Goal: Check status: Check status

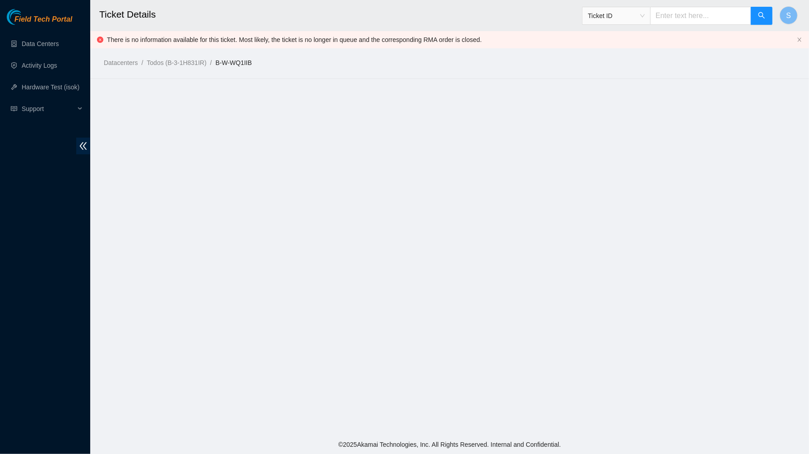
click at [180, 123] on main "Ticket Details Ticket ID S There is no information available for this ticket. M…" at bounding box center [449, 217] width 718 height 435
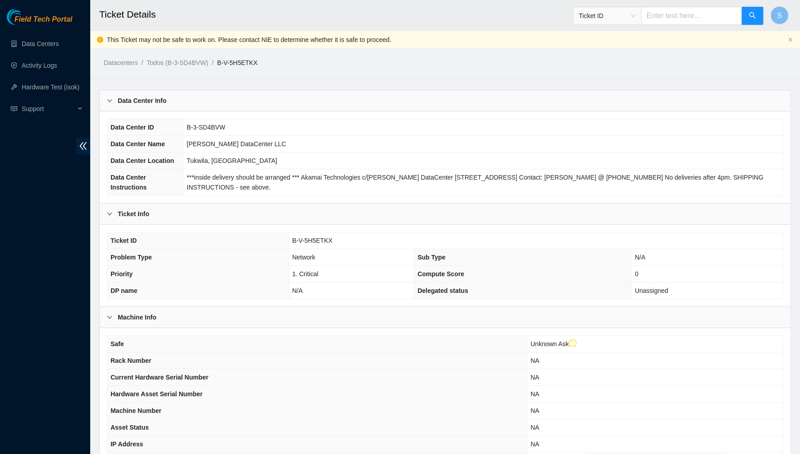
click at [736, 51] on div "Datacenters / Todos (B-3-SD4BVW) / B-V-5H5ETKX /" at bounding box center [444, 42] width 709 height 51
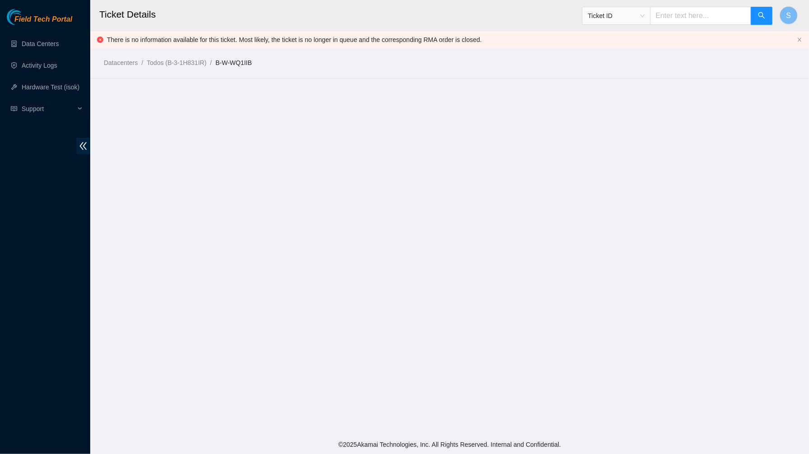
click at [559, 7] on h2 "Ticket Details" at bounding box center [375, 14] width 553 height 29
